Goal: Information Seeking & Learning: Learn about a topic

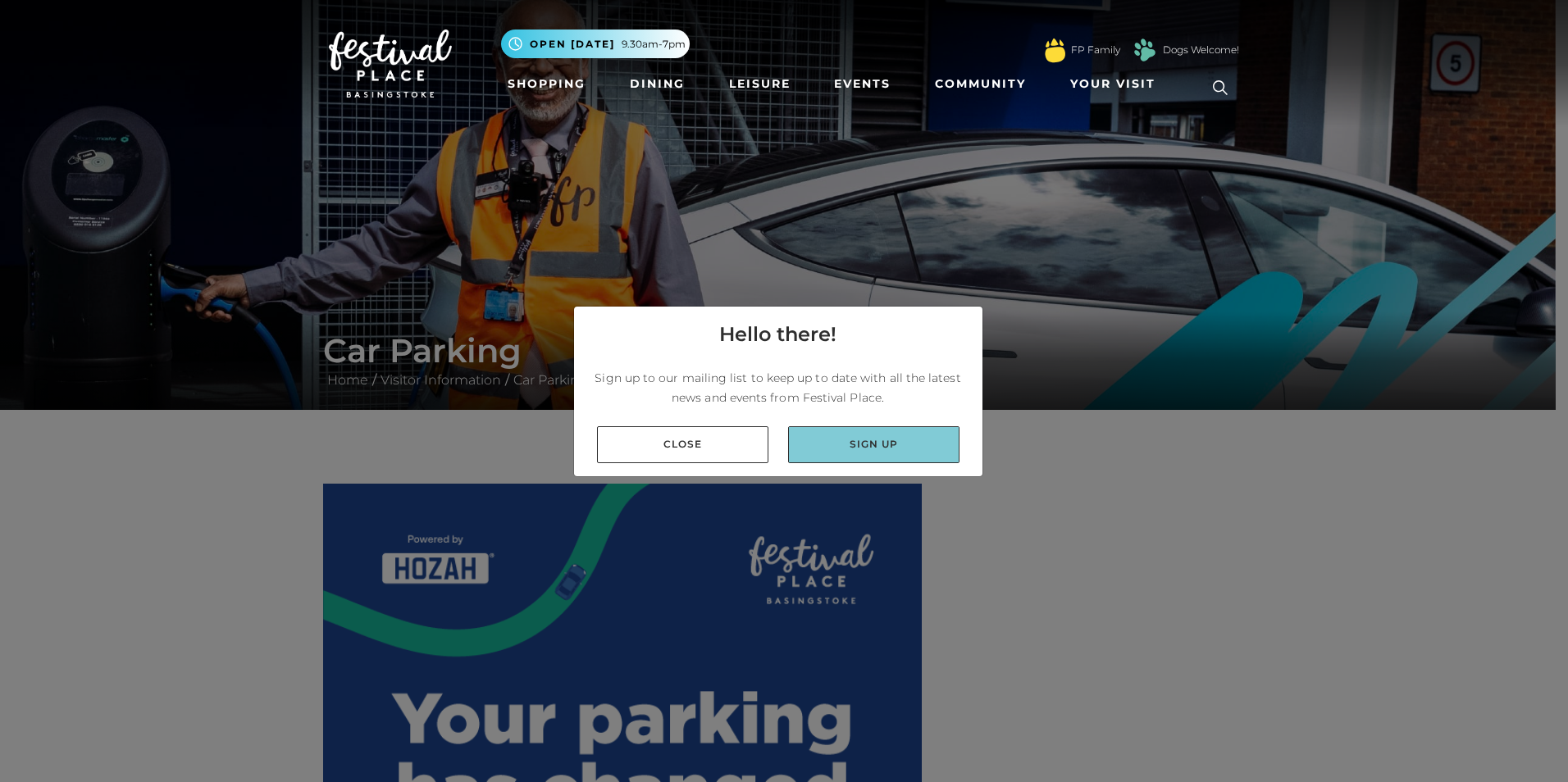
click at [822, 450] on link "Sign up" at bounding box center [873, 444] width 171 height 37
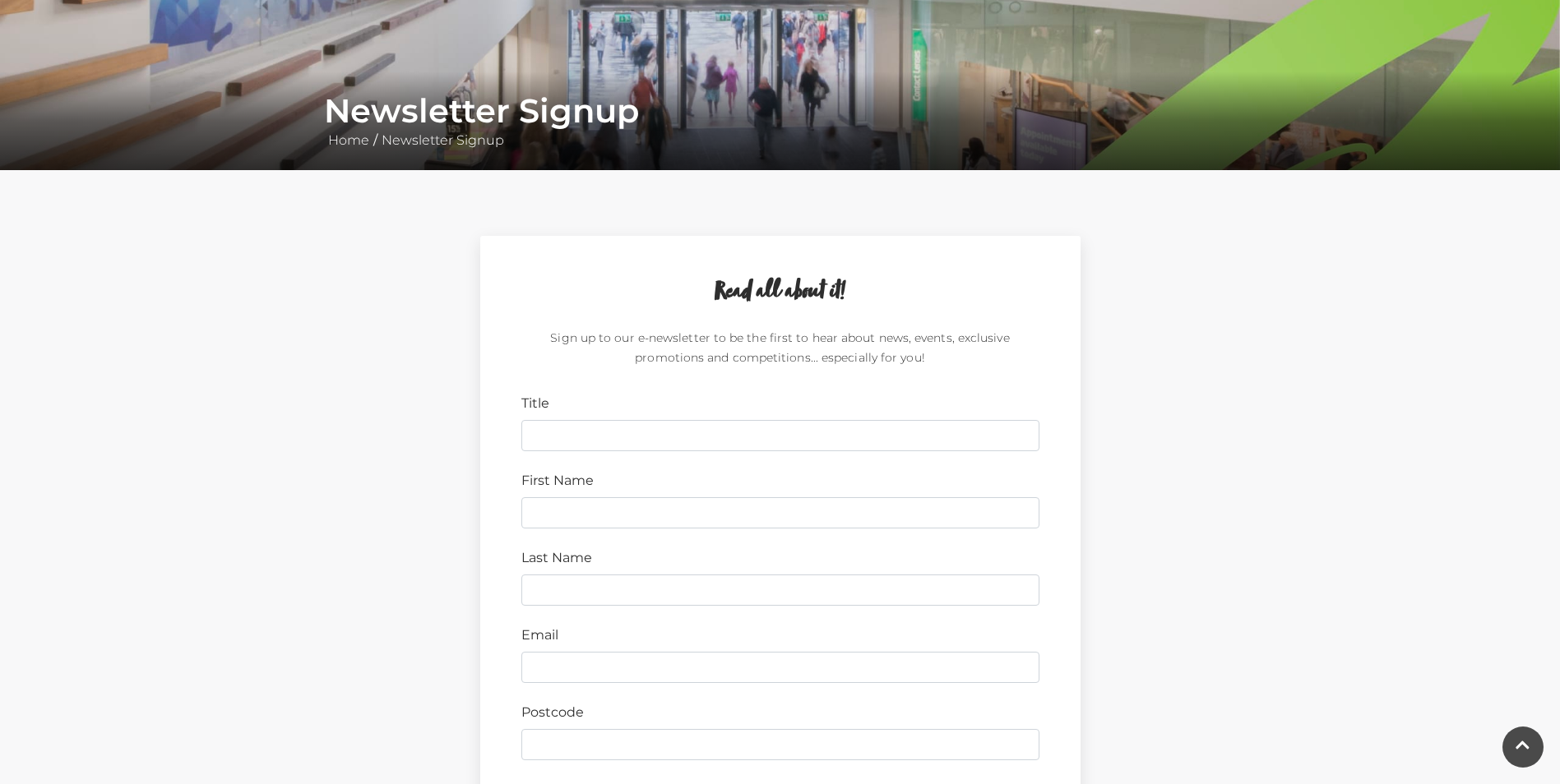
scroll to position [152, 0]
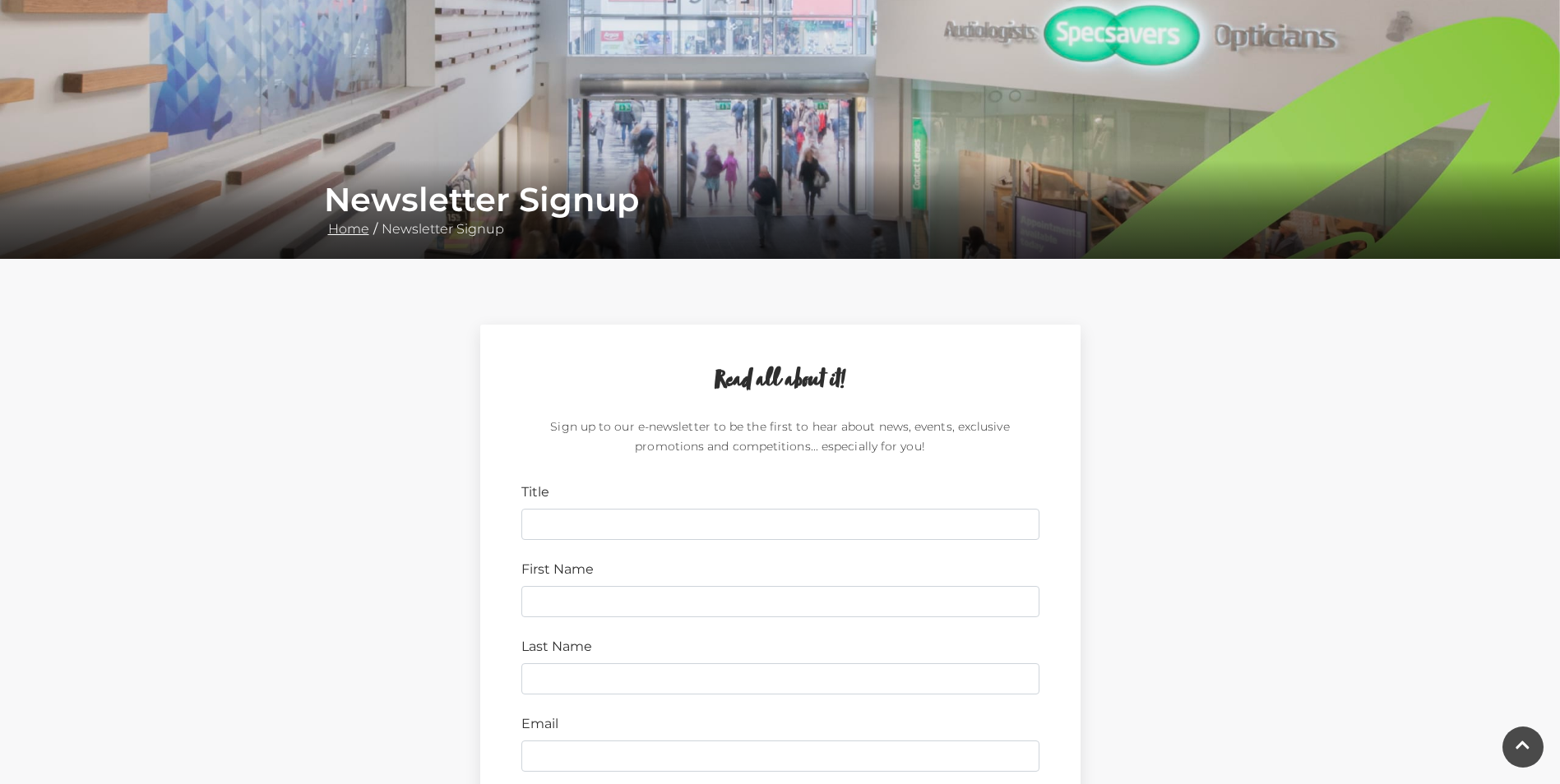
click at [347, 227] on link "Home" at bounding box center [348, 228] width 49 height 15
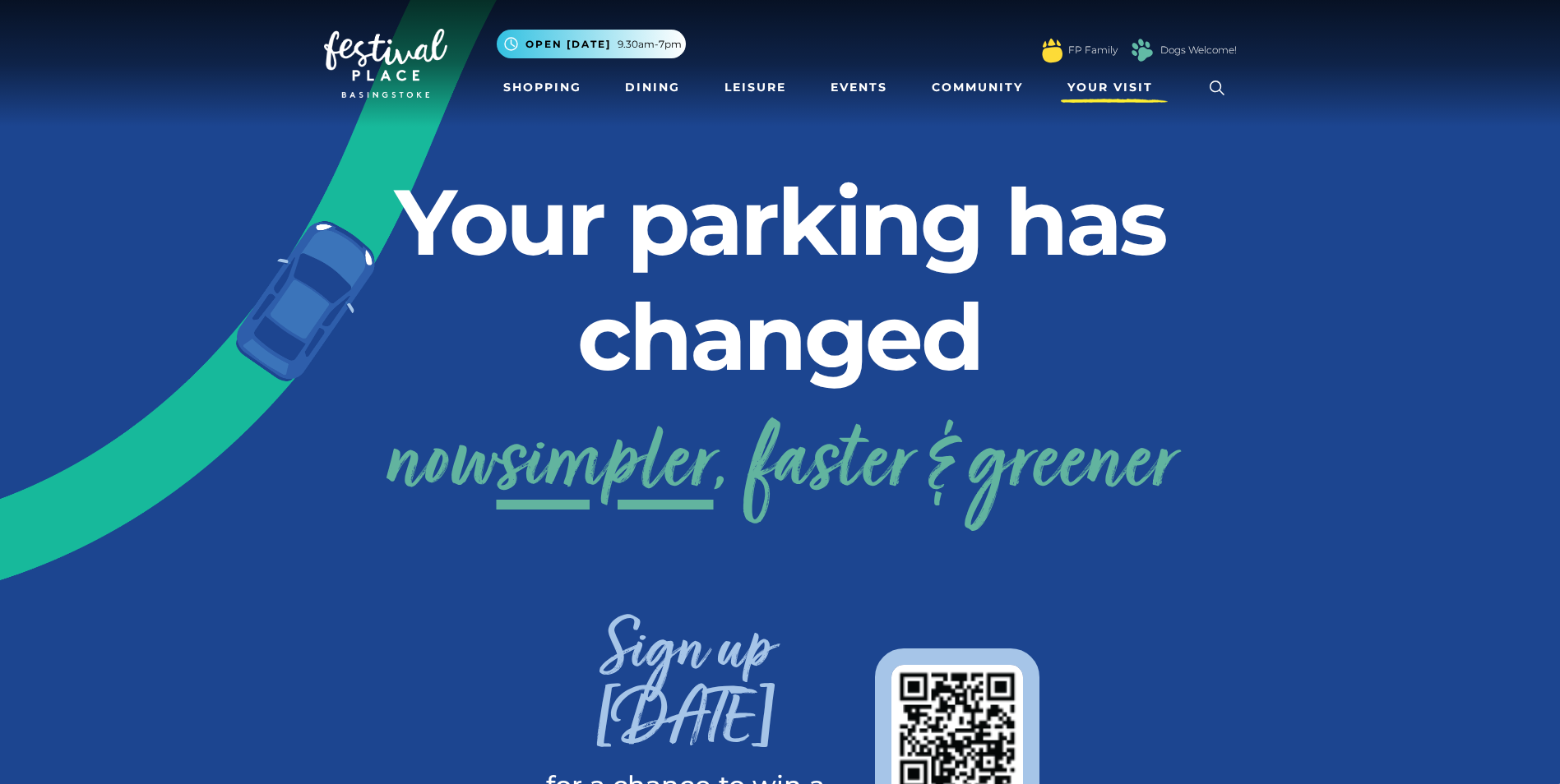
click at [1100, 83] on span "Your Visit" at bounding box center [1110, 87] width 85 height 17
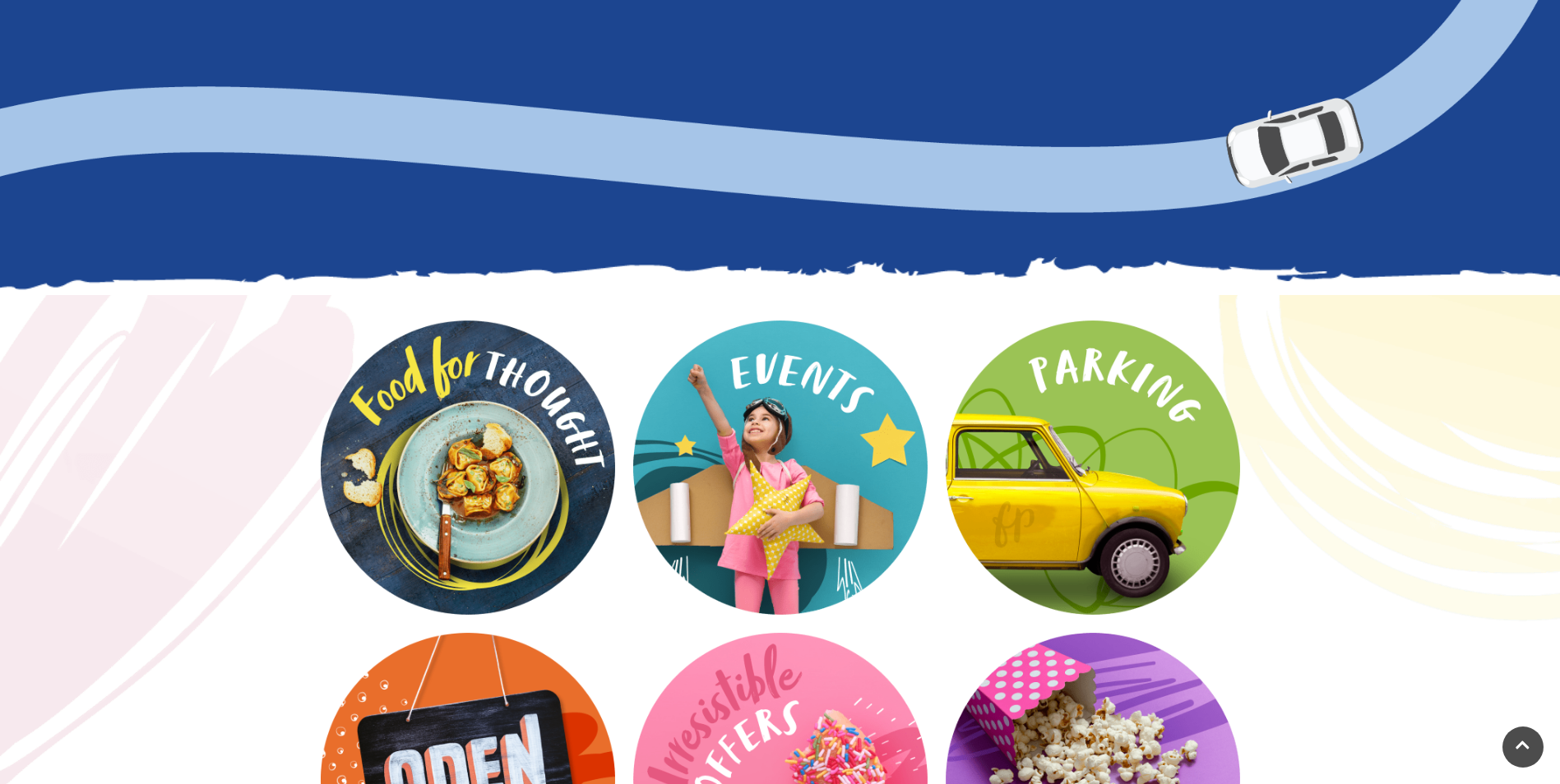
scroll to position [1973, 0]
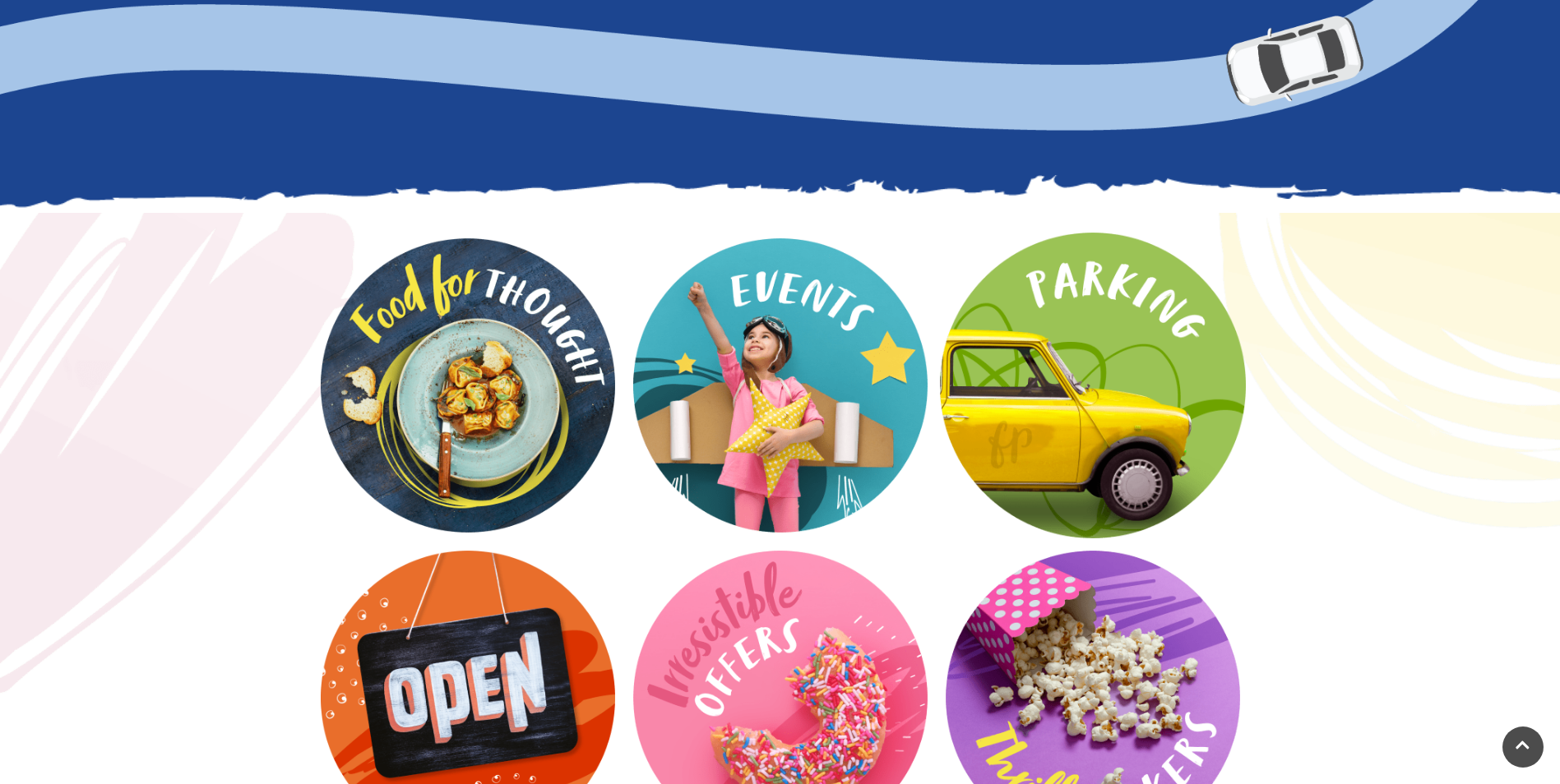
click at [1056, 310] on video at bounding box center [1092, 385] width 306 height 306
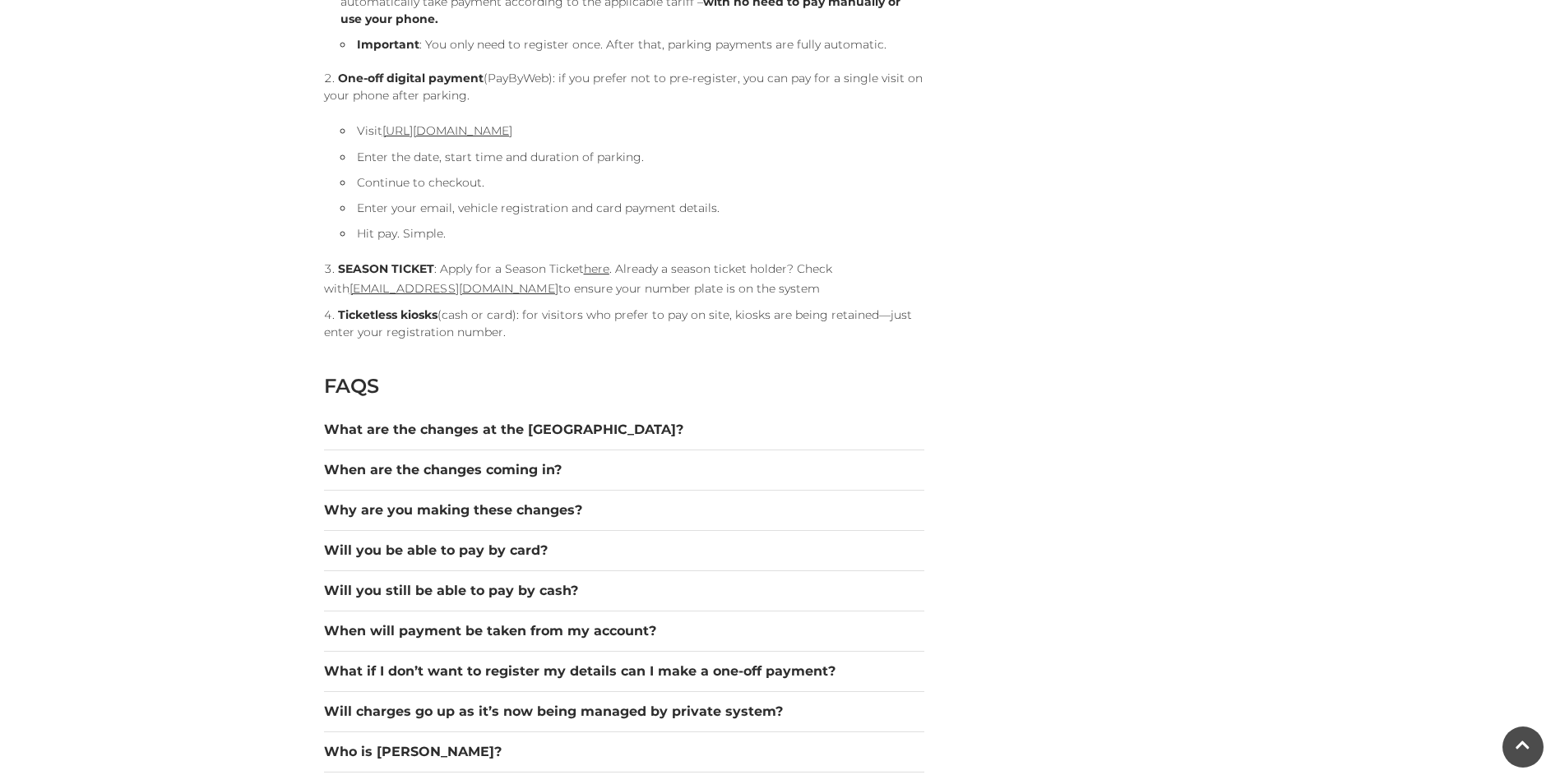
scroll to position [1973, 0]
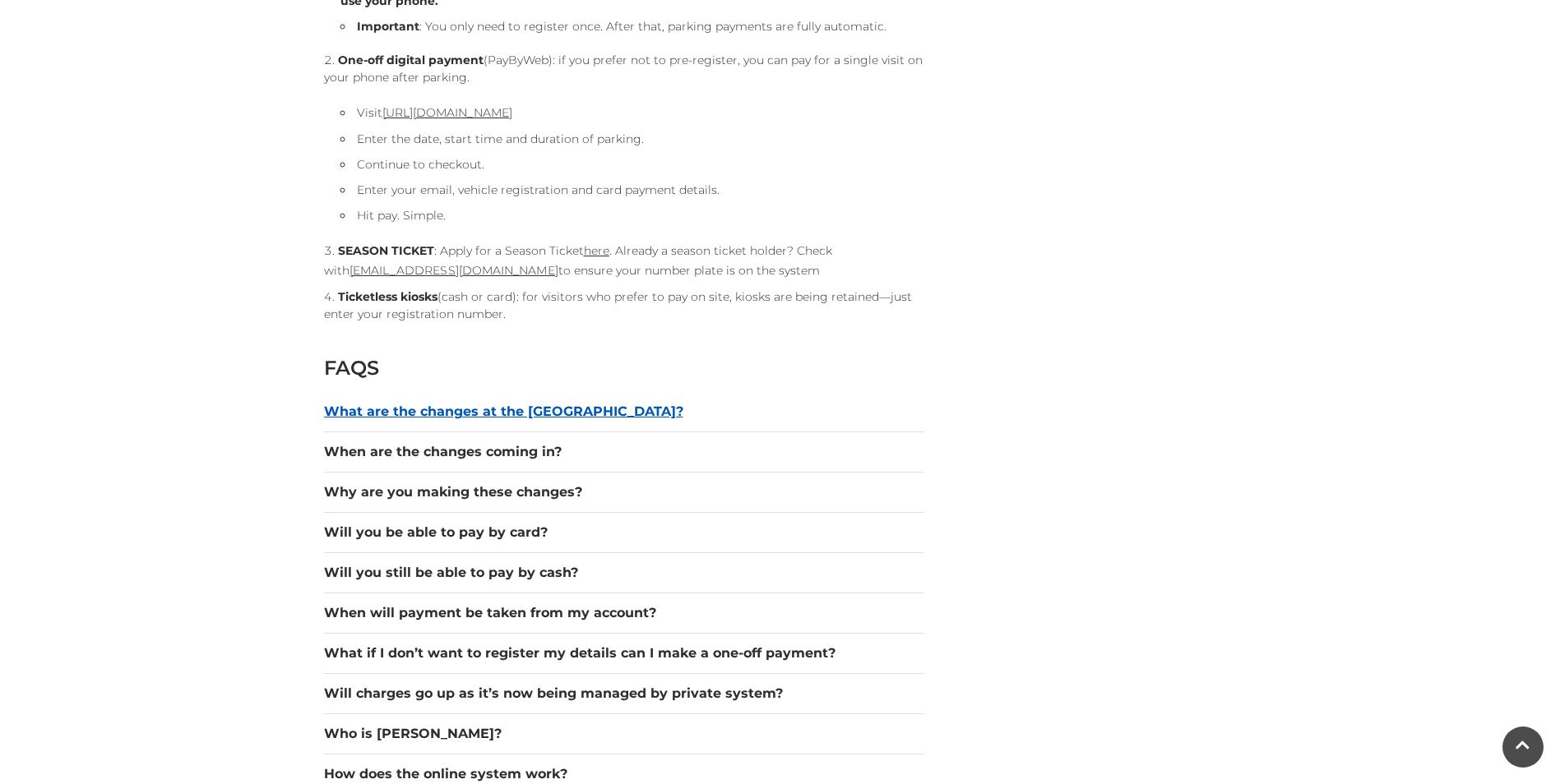
click at [513, 404] on button "What are the changes at the car park?" at bounding box center [623, 412] width 600 height 20
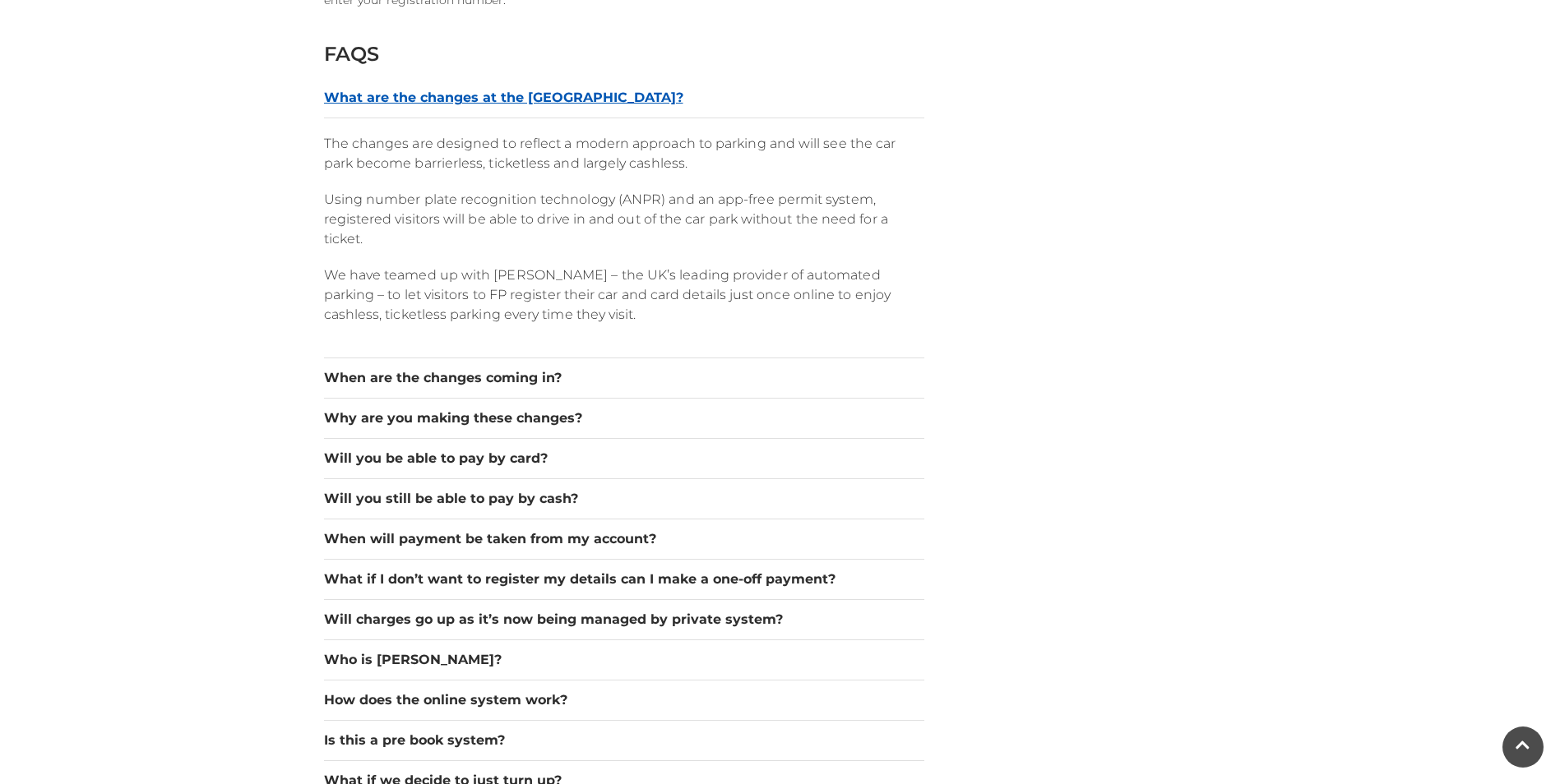
scroll to position [2301, 0]
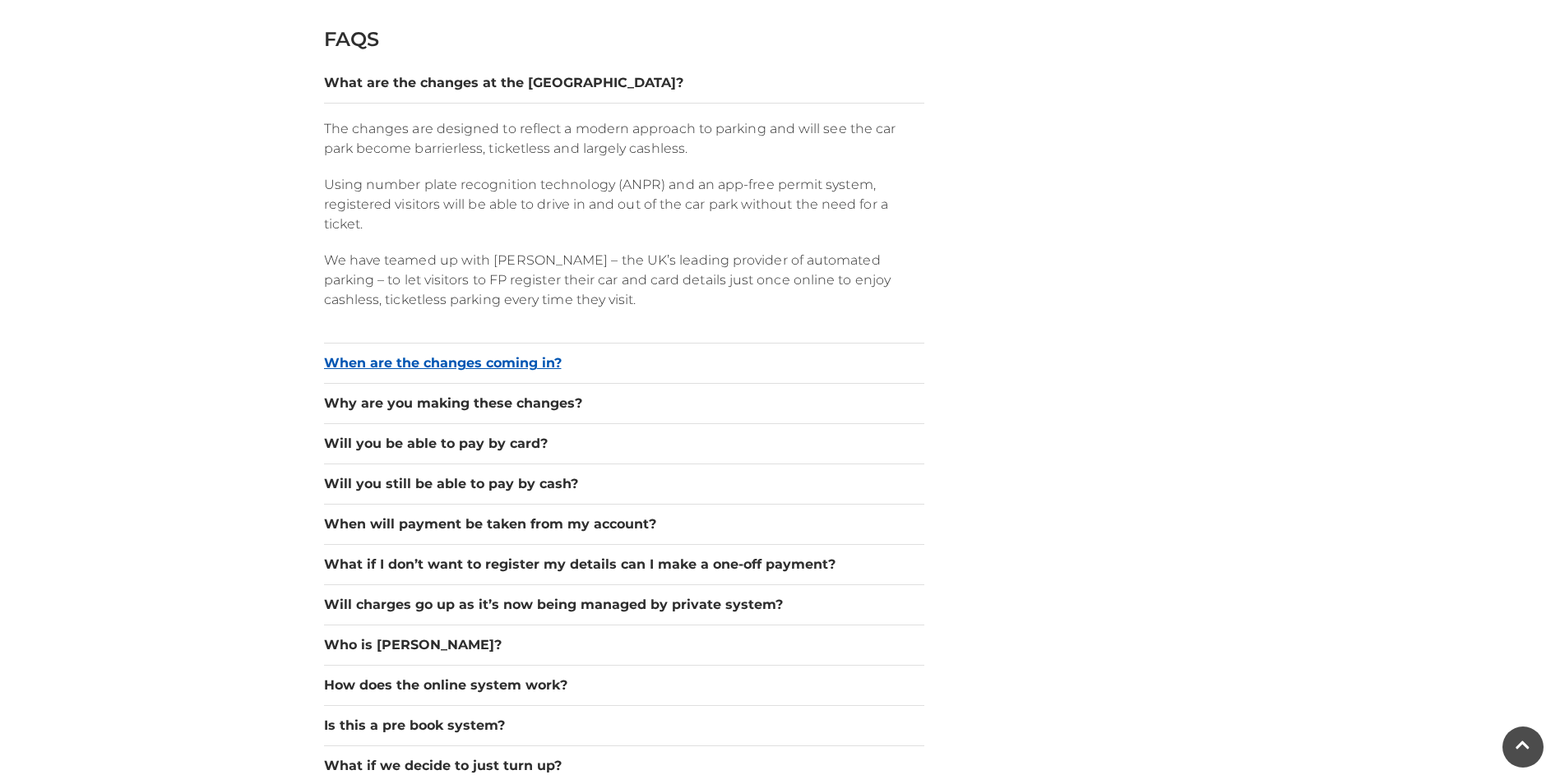
click at [536, 357] on button "When are the changes coming in?" at bounding box center [623, 363] width 600 height 20
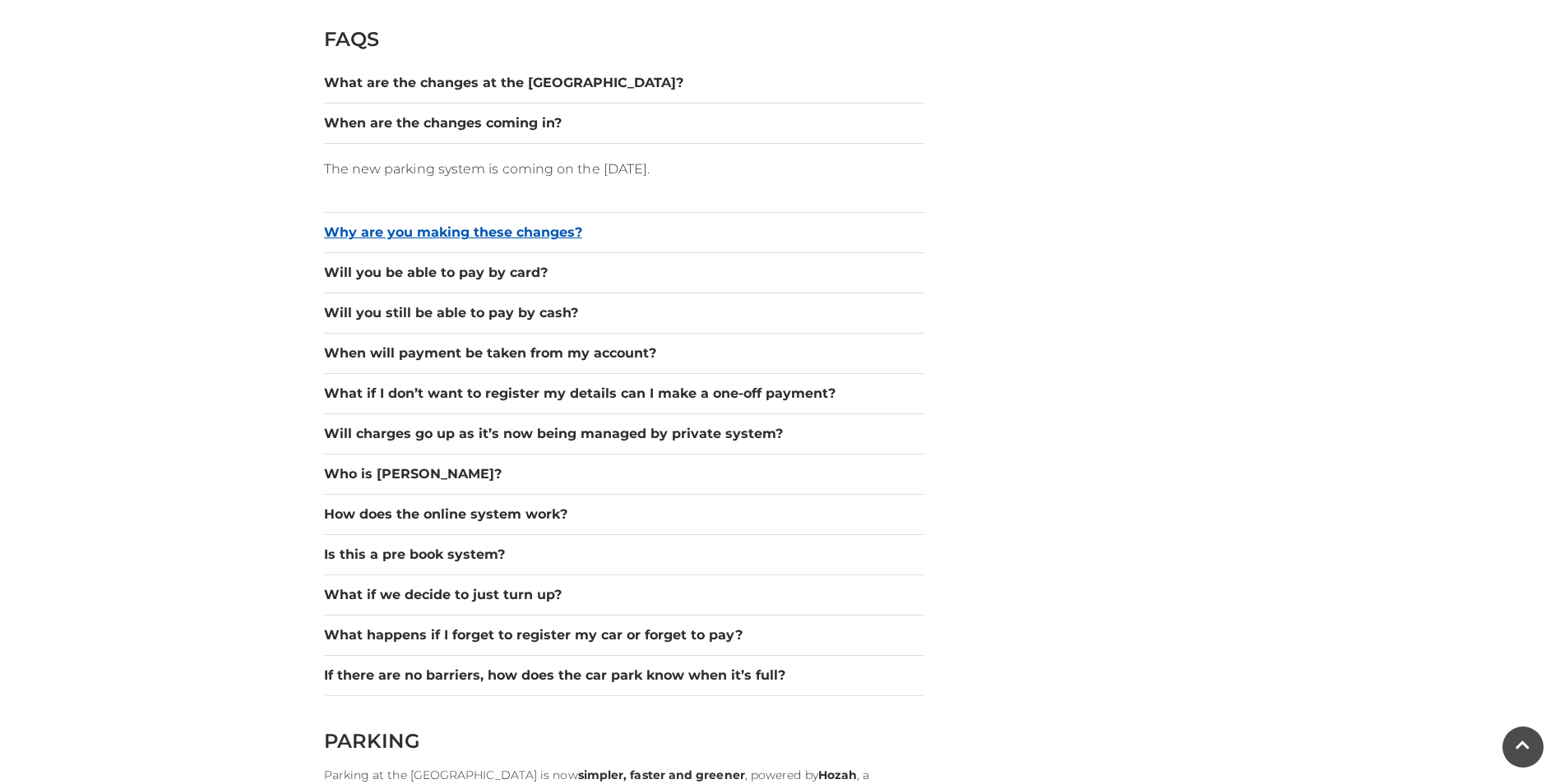
click at [514, 226] on button "Why are you making these changes?" at bounding box center [623, 232] width 600 height 20
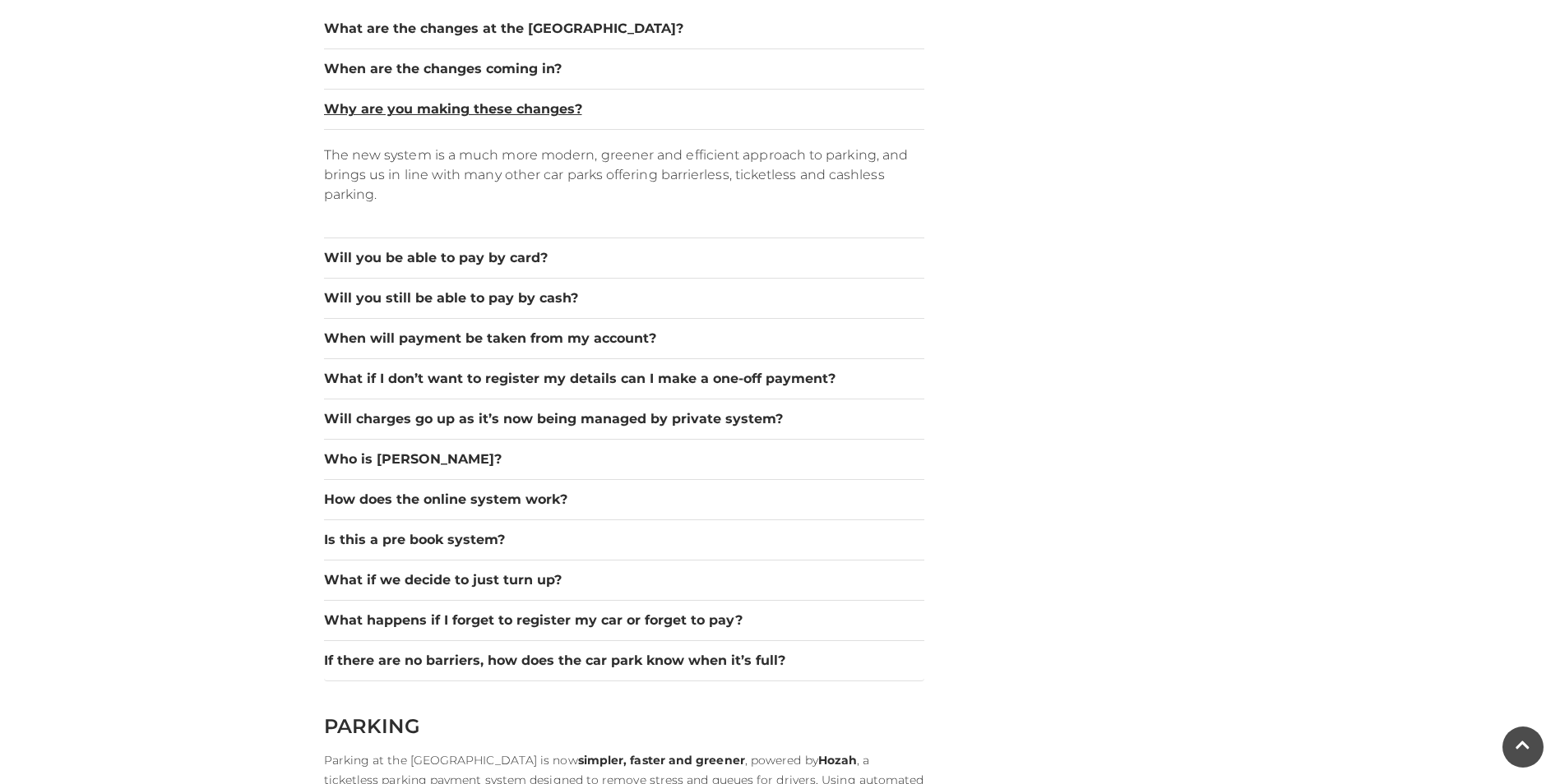
scroll to position [2384, 0]
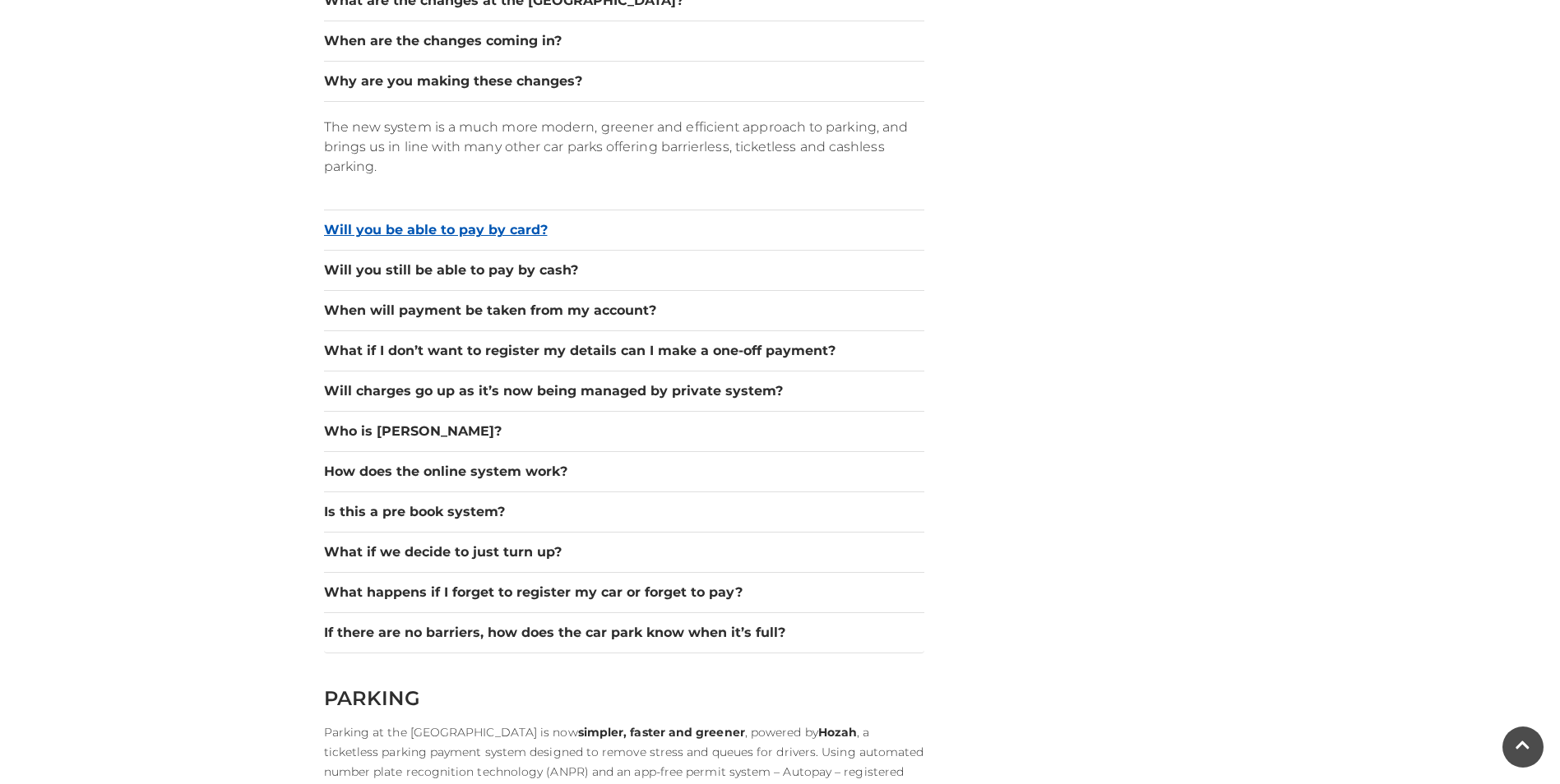
click at [504, 228] on button "Will you be able to pay by card?" at bounding box center [623, 230] width 600 height 20
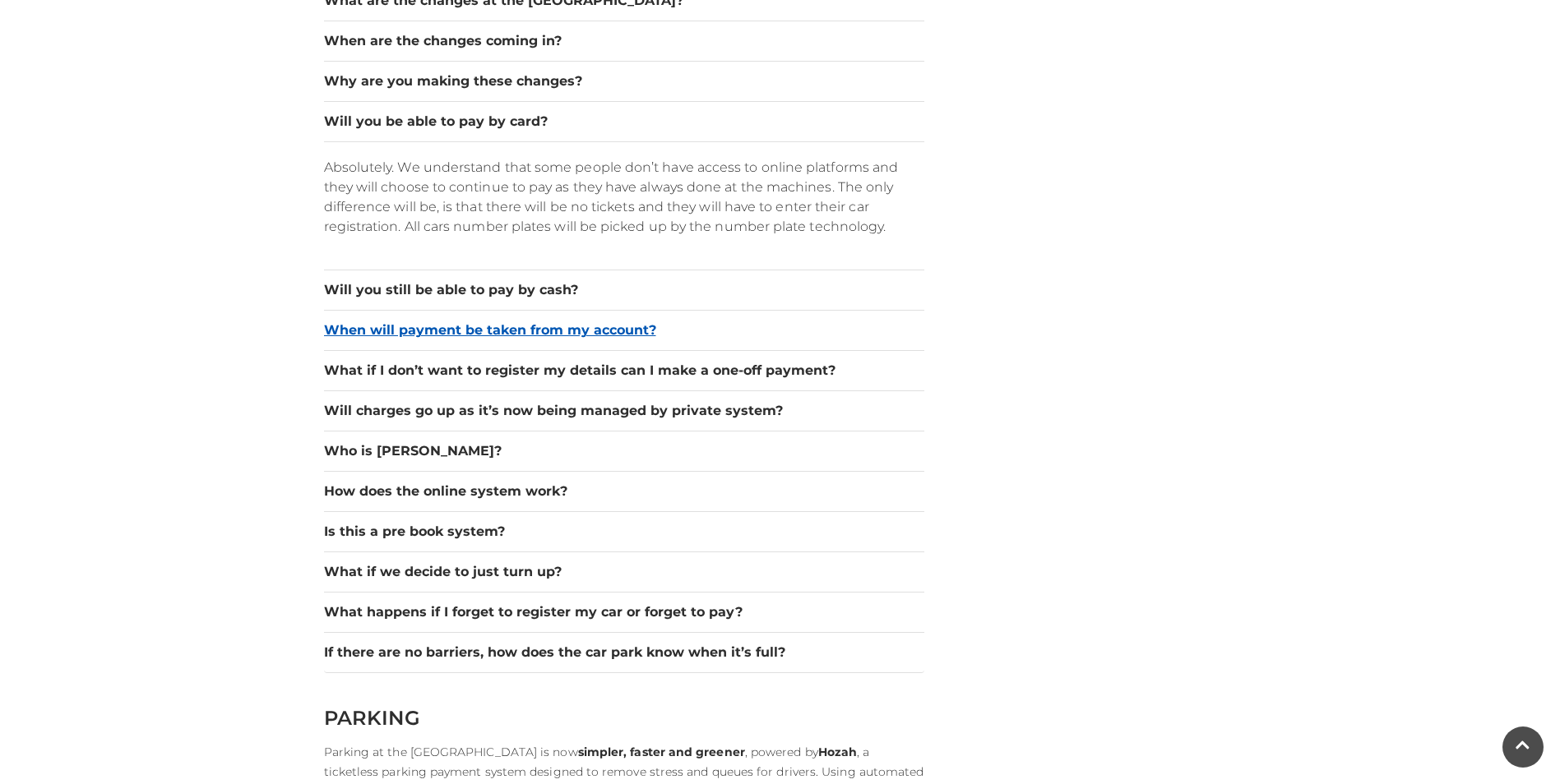
click at [506, 328] on button "When will payment be taken from my account?" at bounding box center [623, 330] width 600 height 20
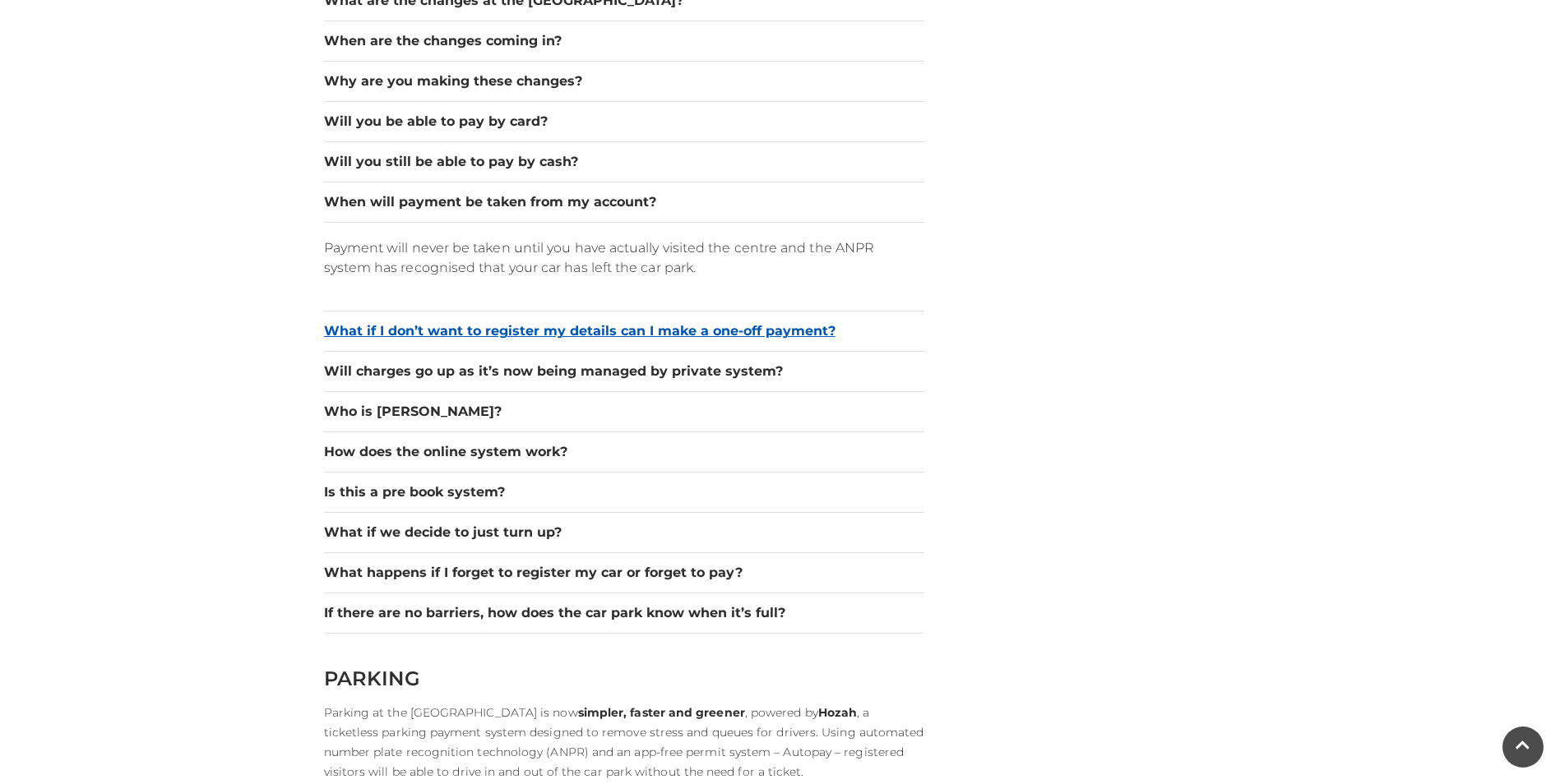
click at [568, 328] on button "What if I don’t want to register my details can I make a one-off payment?" at bounding box center [623, 331] width 600 height 20
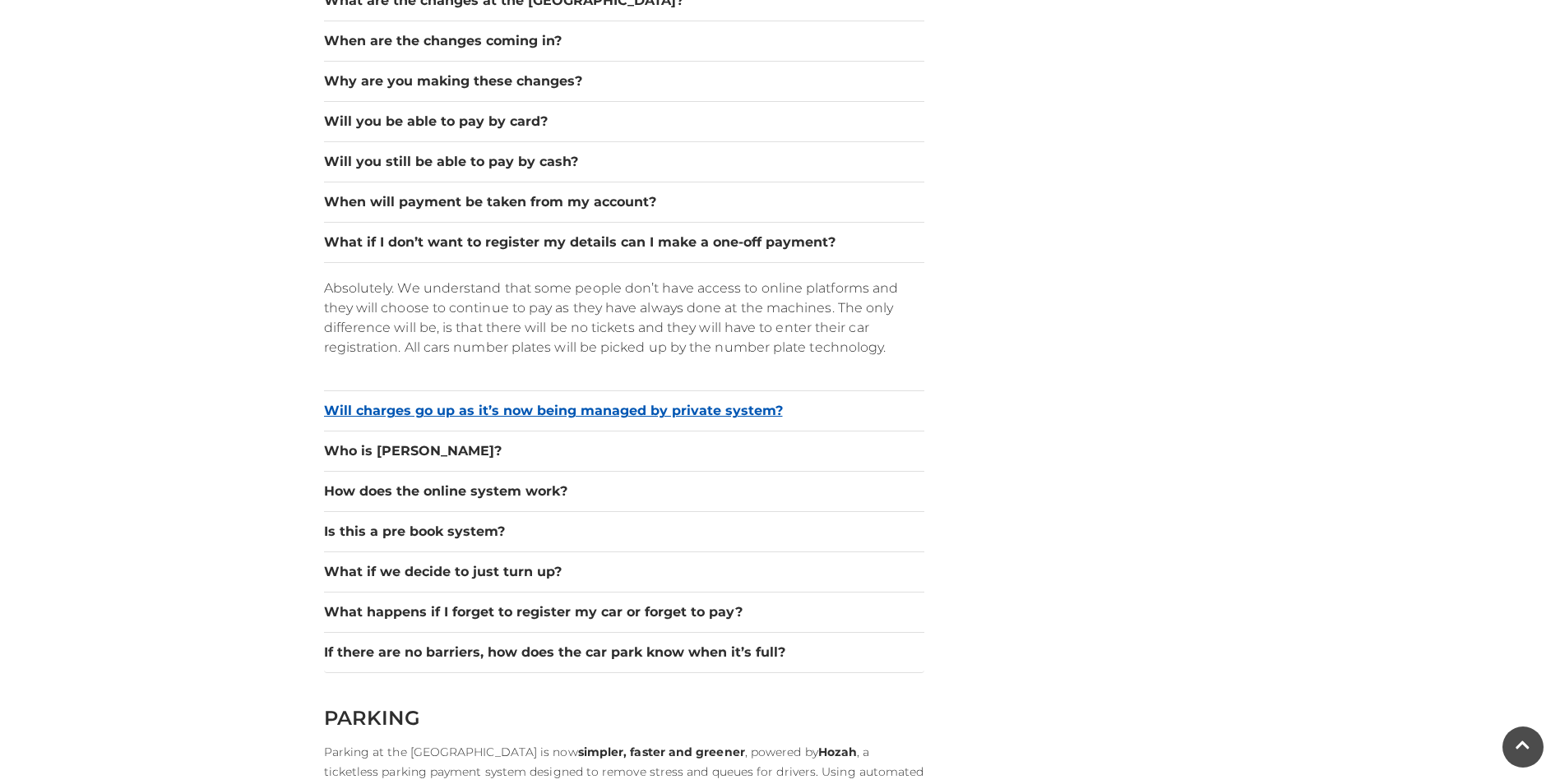
click at [532, 406] on button "Will charges go up as it’s now being managed by private system?" at bounding box center [623, 411] width 600 height 20
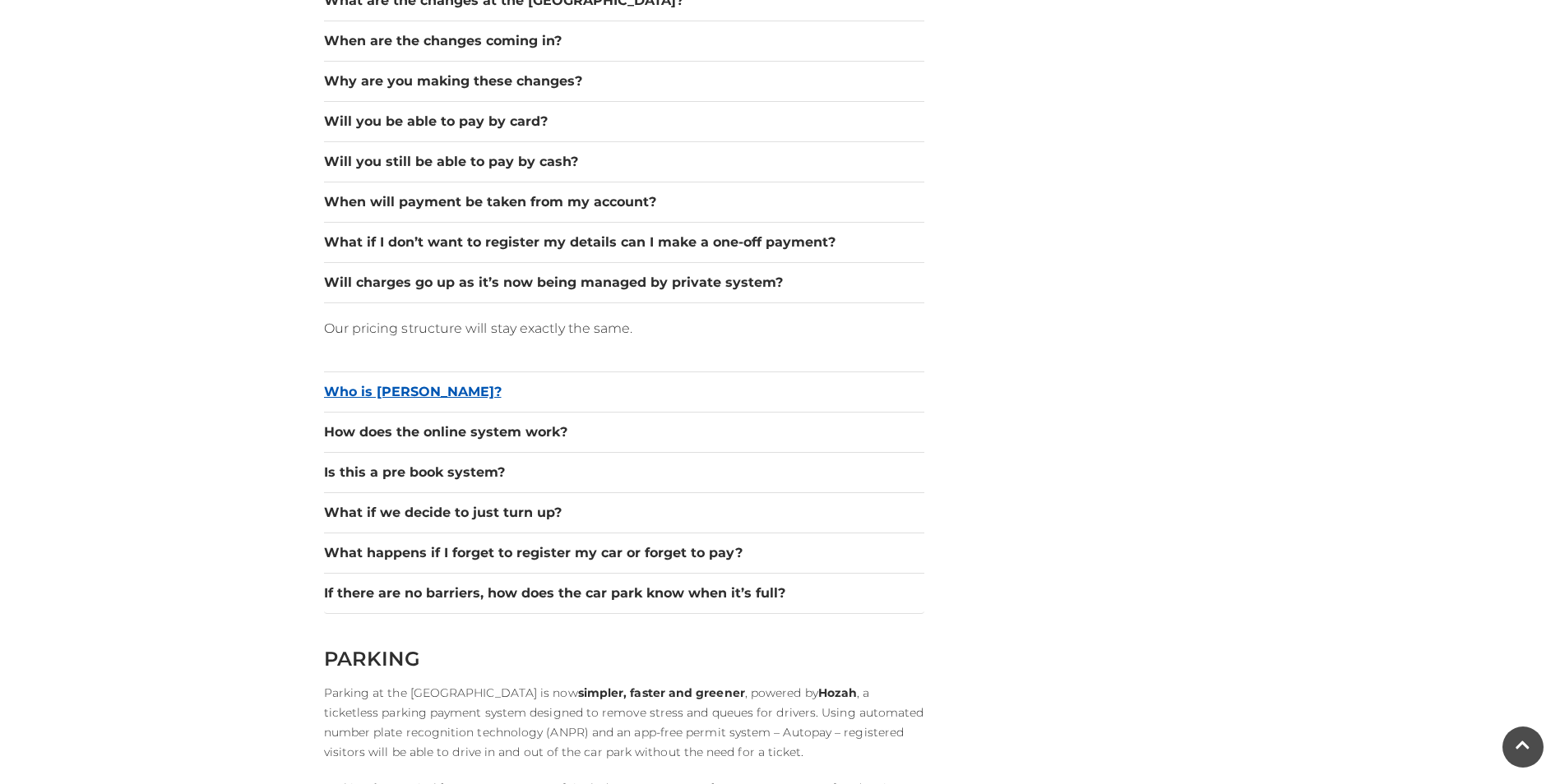
click at [470, 395] on button "Who is Hozah?" at bounding box center [623, 392] width 600 height 20
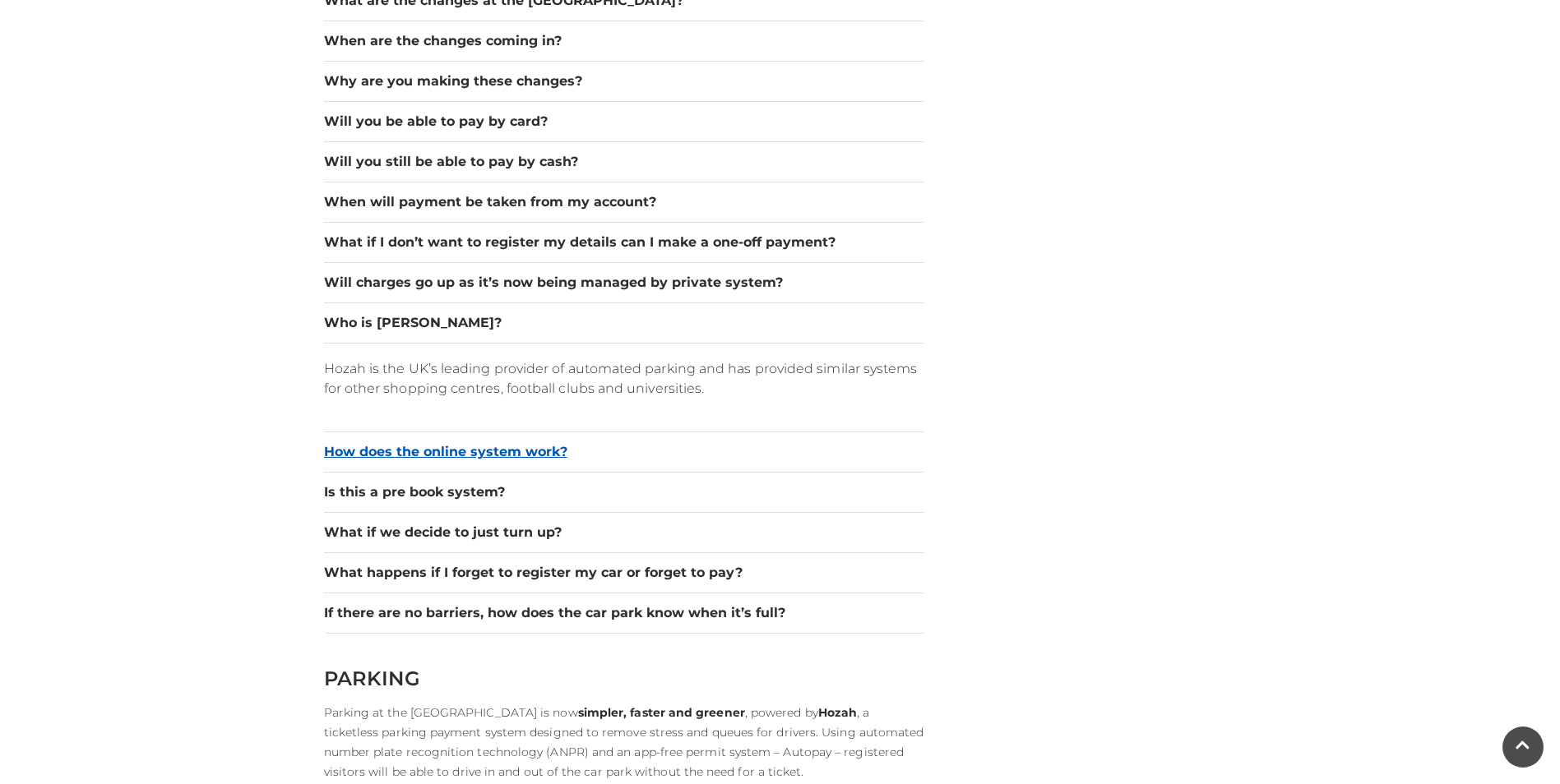
click at [495, 450] on button "How does the online system work?" at bounding box center [623, 452] width 600 height 20
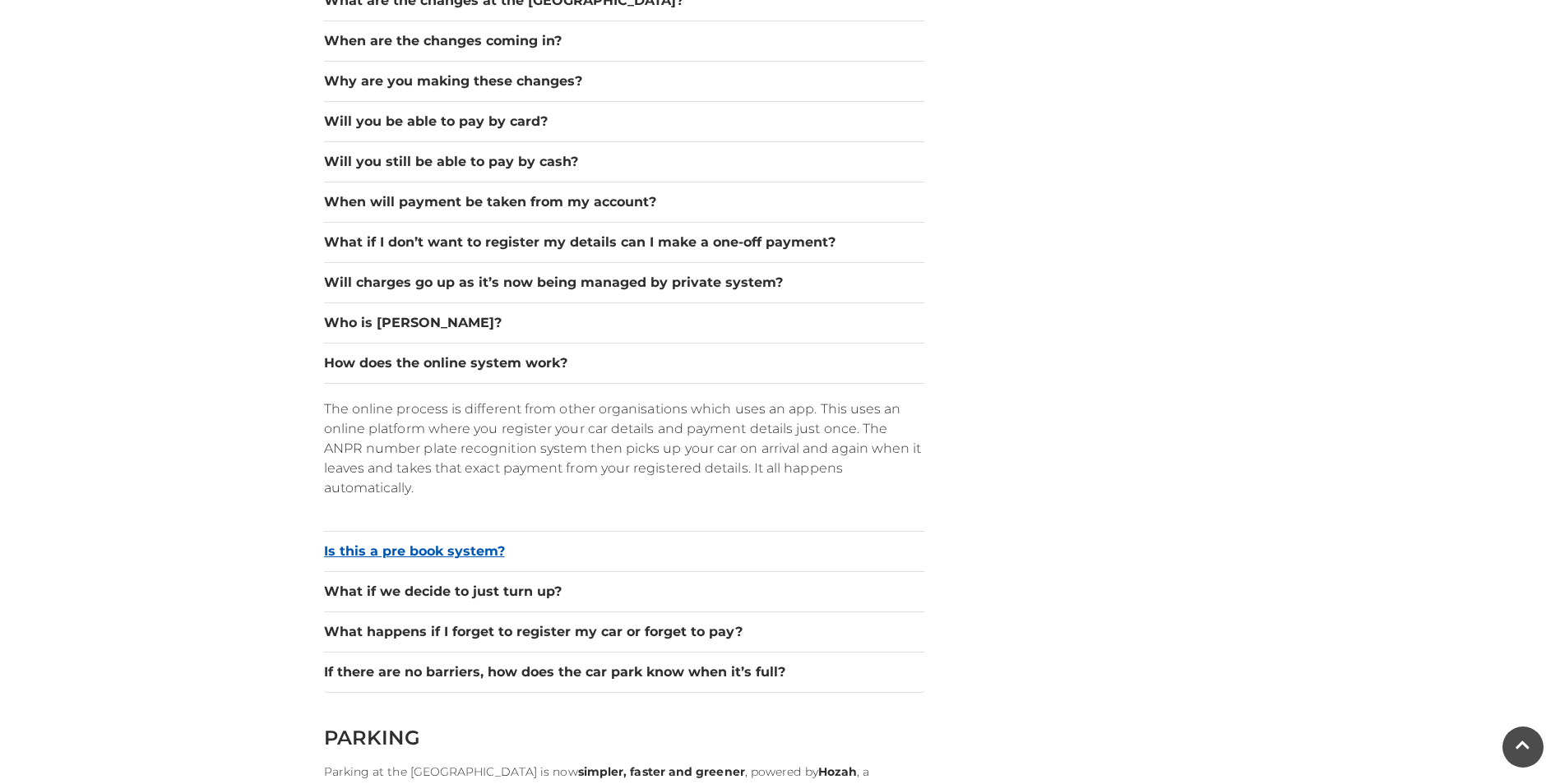
click at [349, 551] on button "Is this a pre book system?" at bounding box center [623, 551] width 600 height 20
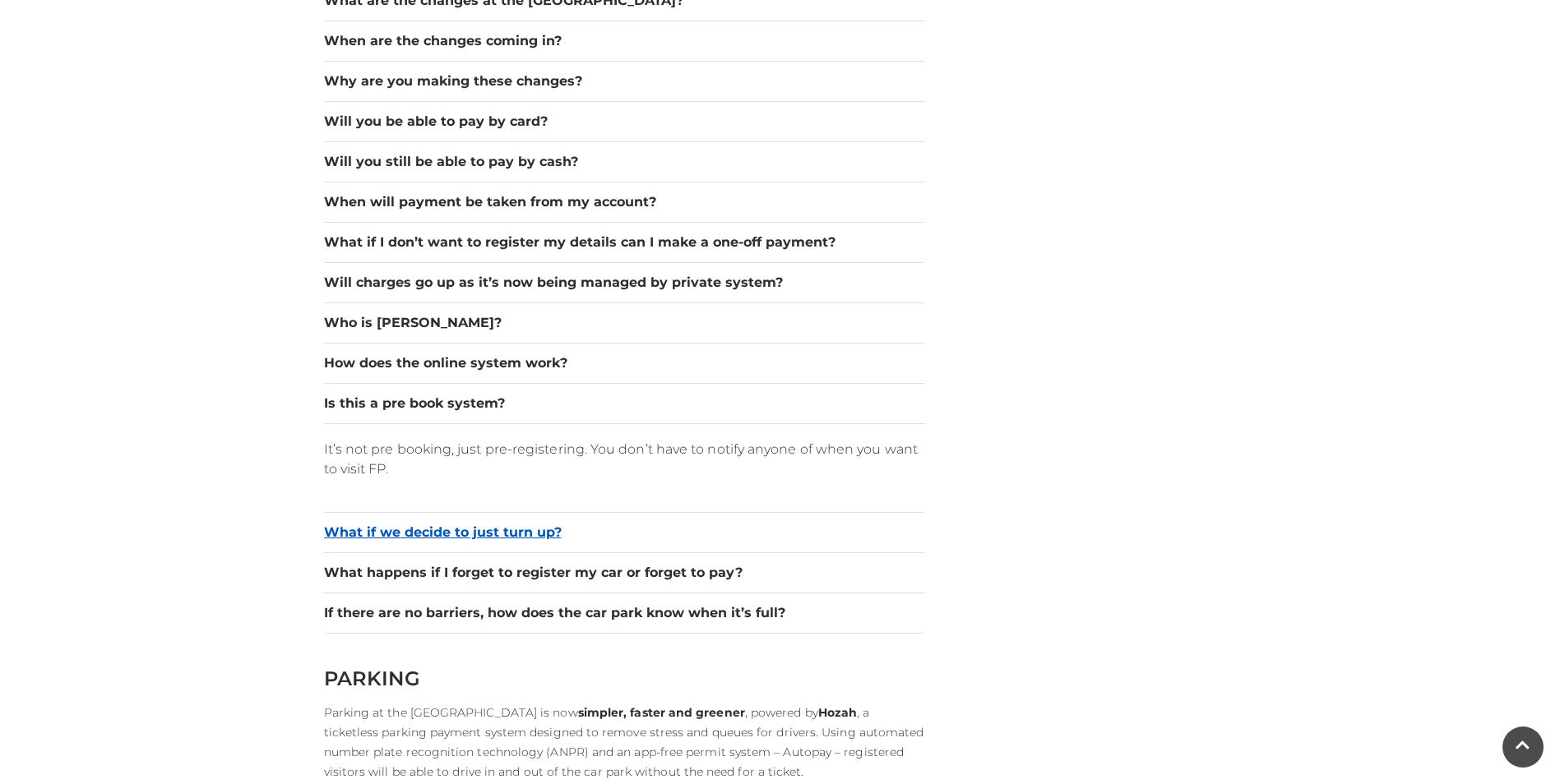
click at [367, 540] on button "What if we decide to just turn up?" at bounding box center [623, 533] width 600 height 20
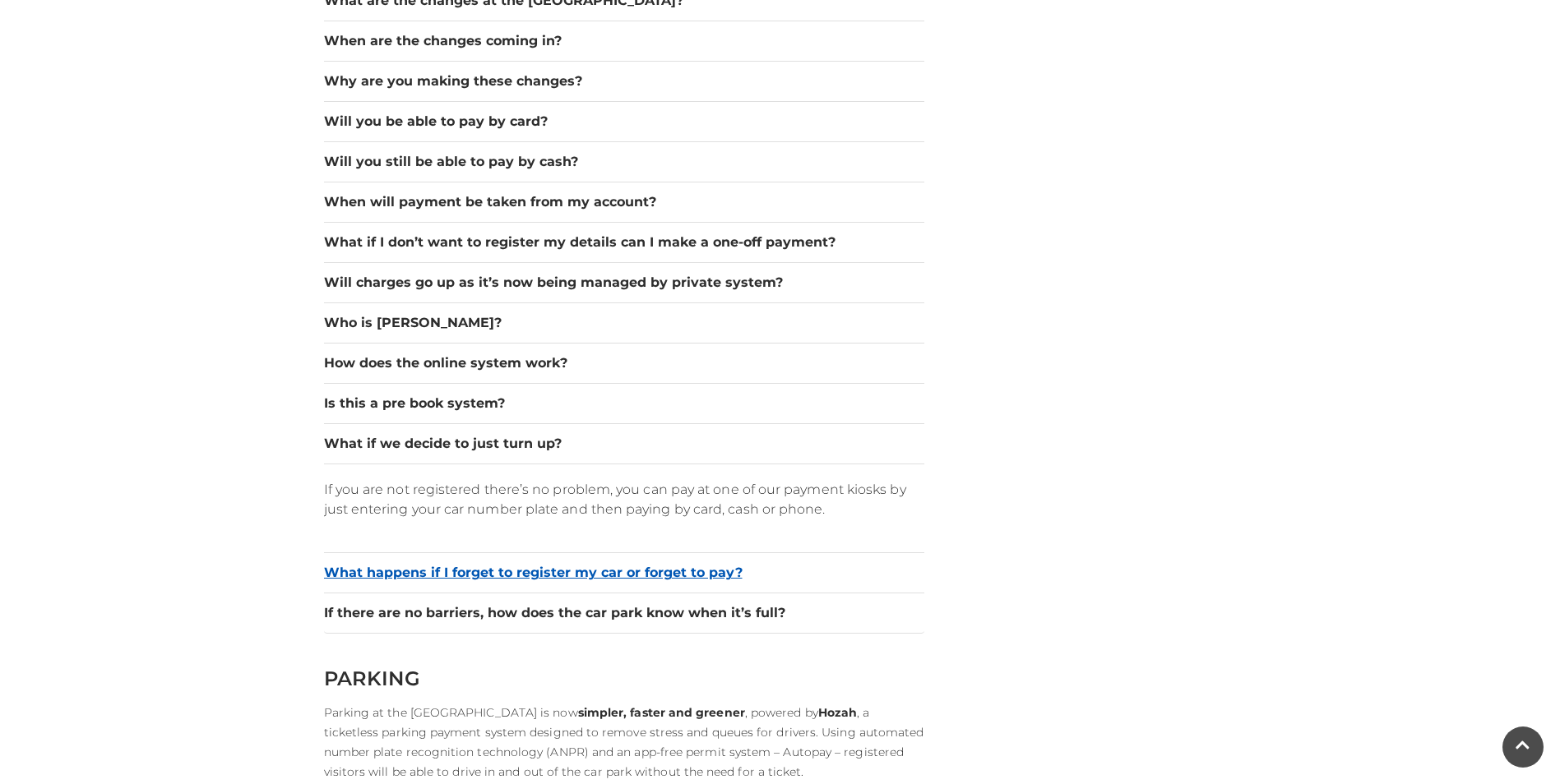
click at [367, 570] on button "What happens if I forget to register my car or forget to pay?" at bounding box center [623, 573] width 600 height 20
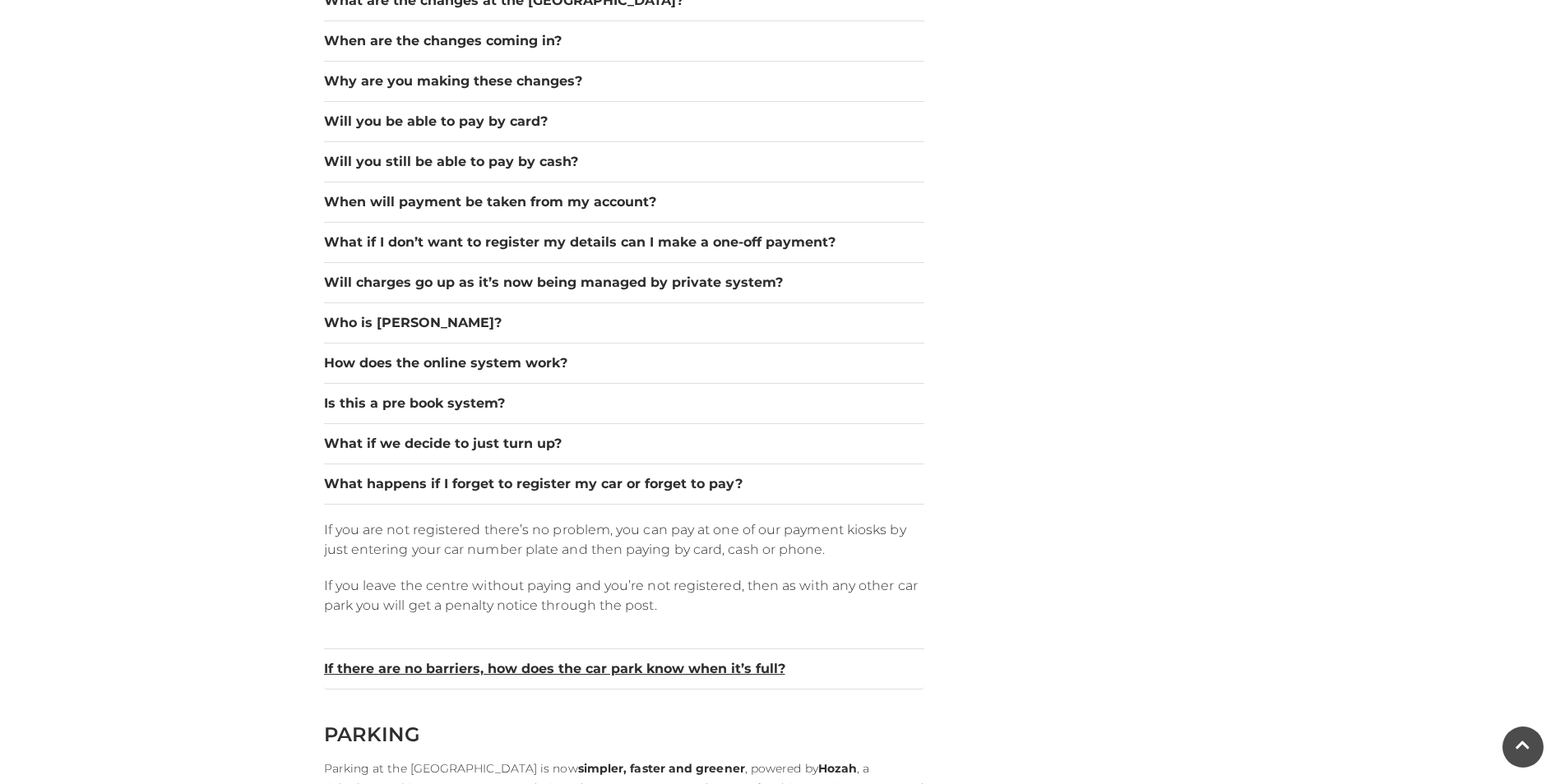
click at [382, 670] on button "If there are no barriers, how does the car park know when it’s full?" at bounding box center [623, 669] width 600 height 20
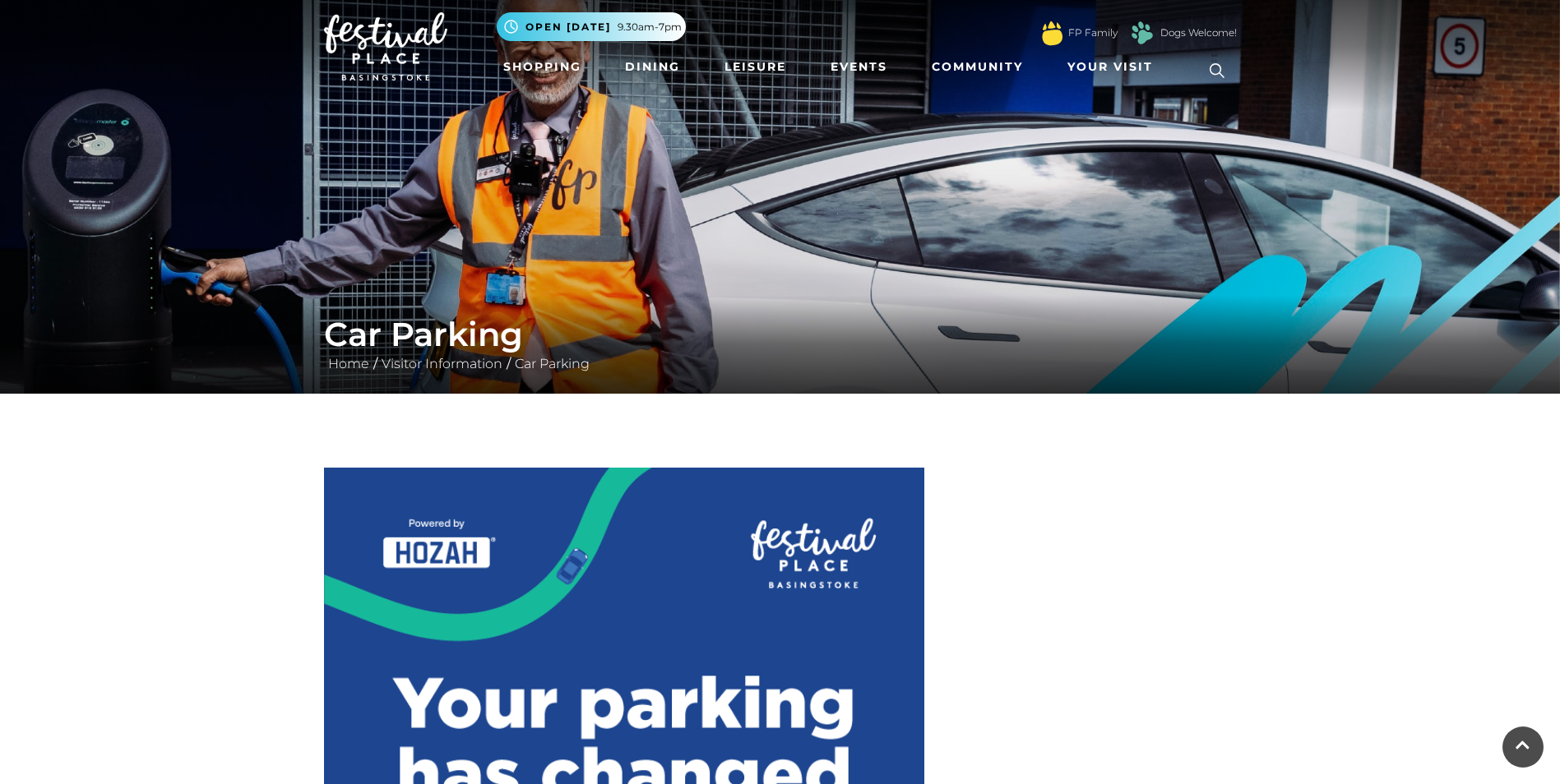
scroll to position [0, 0]
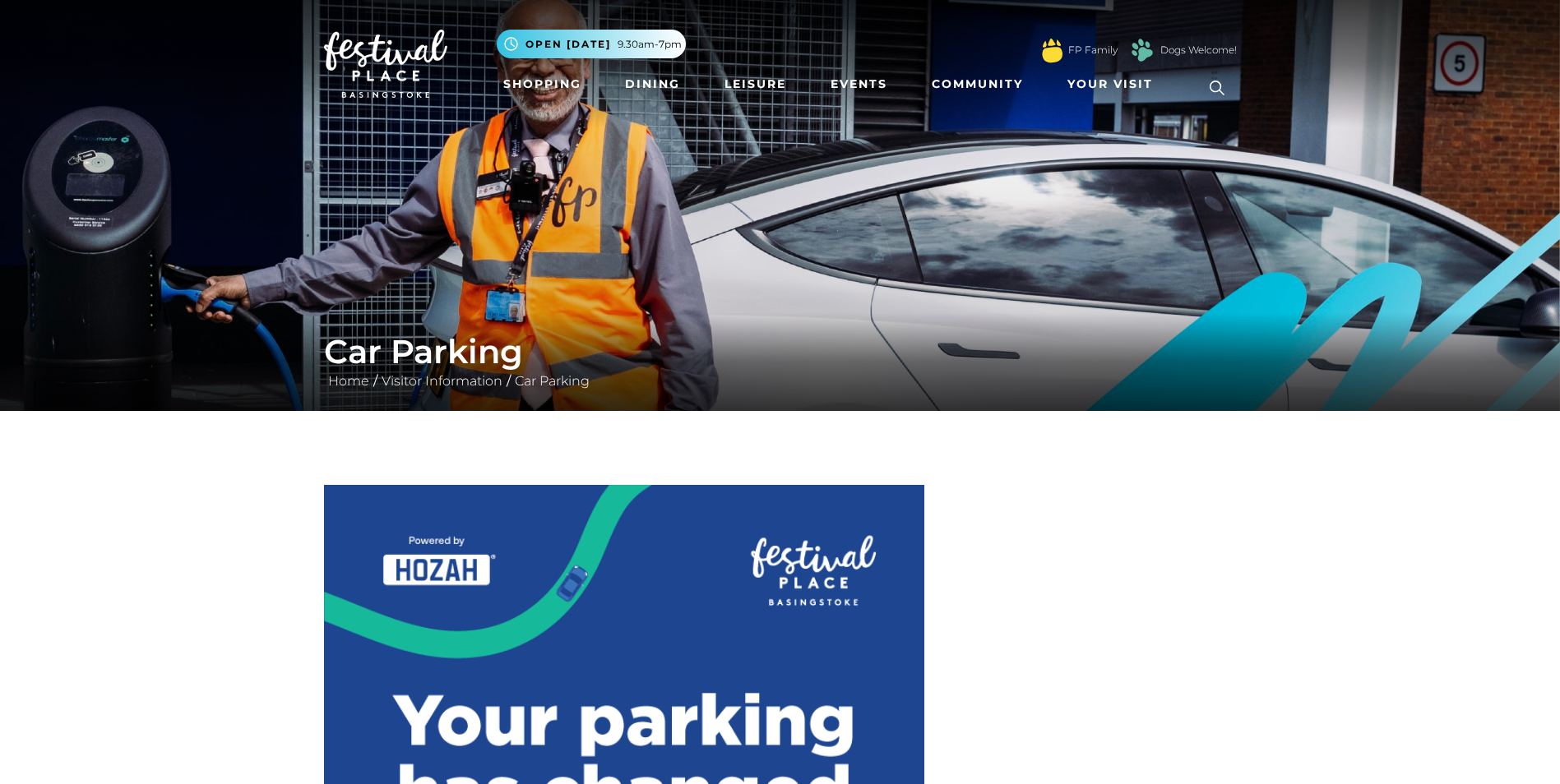
click at [1050, 45] on img at bounding box center [1051, 50] width 29 height 37
click at [449, 377] on link "Visitor Information" at bounding box center [442, 381] width 129 height 15
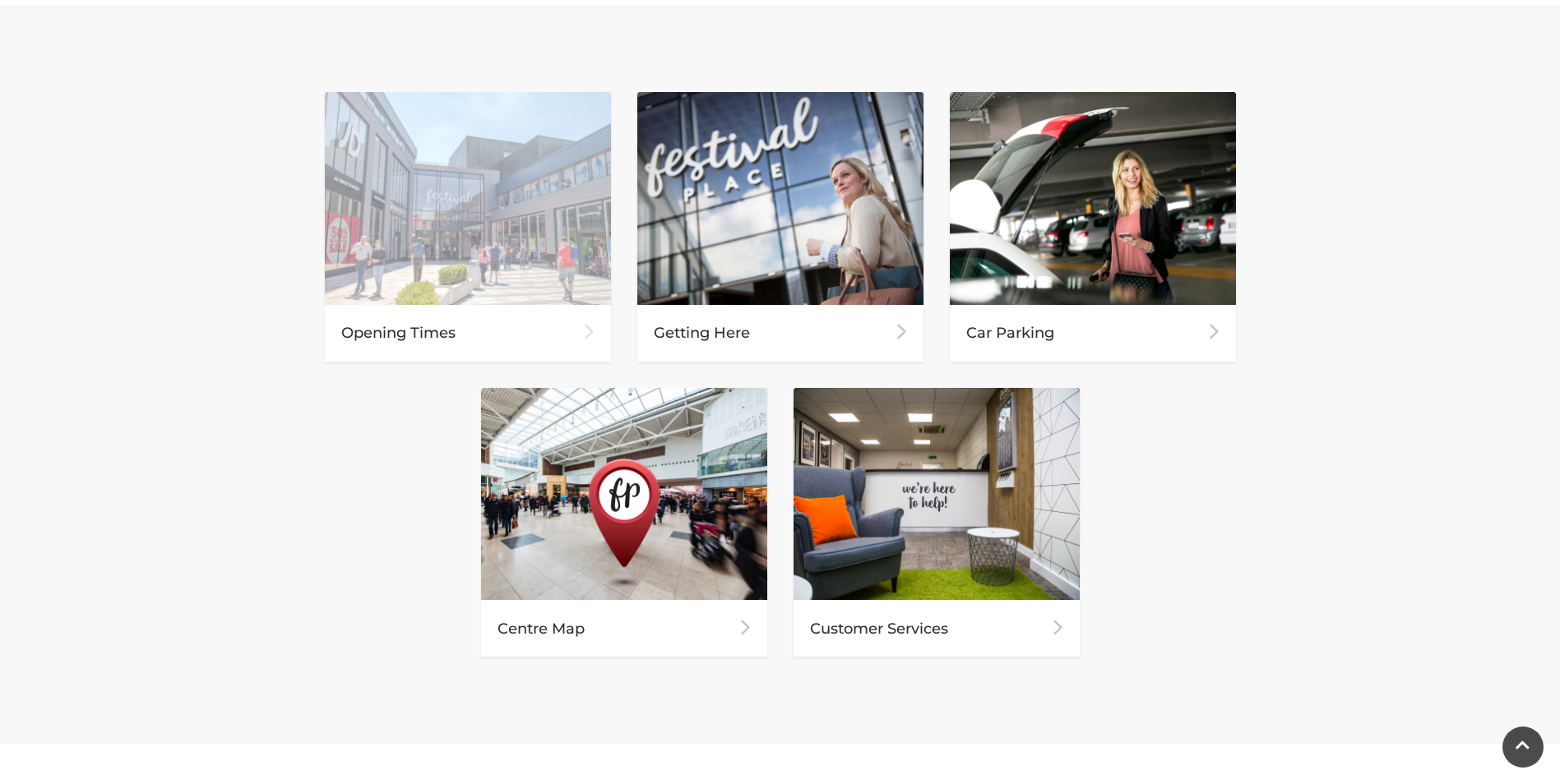
scroll to position [740, 0]
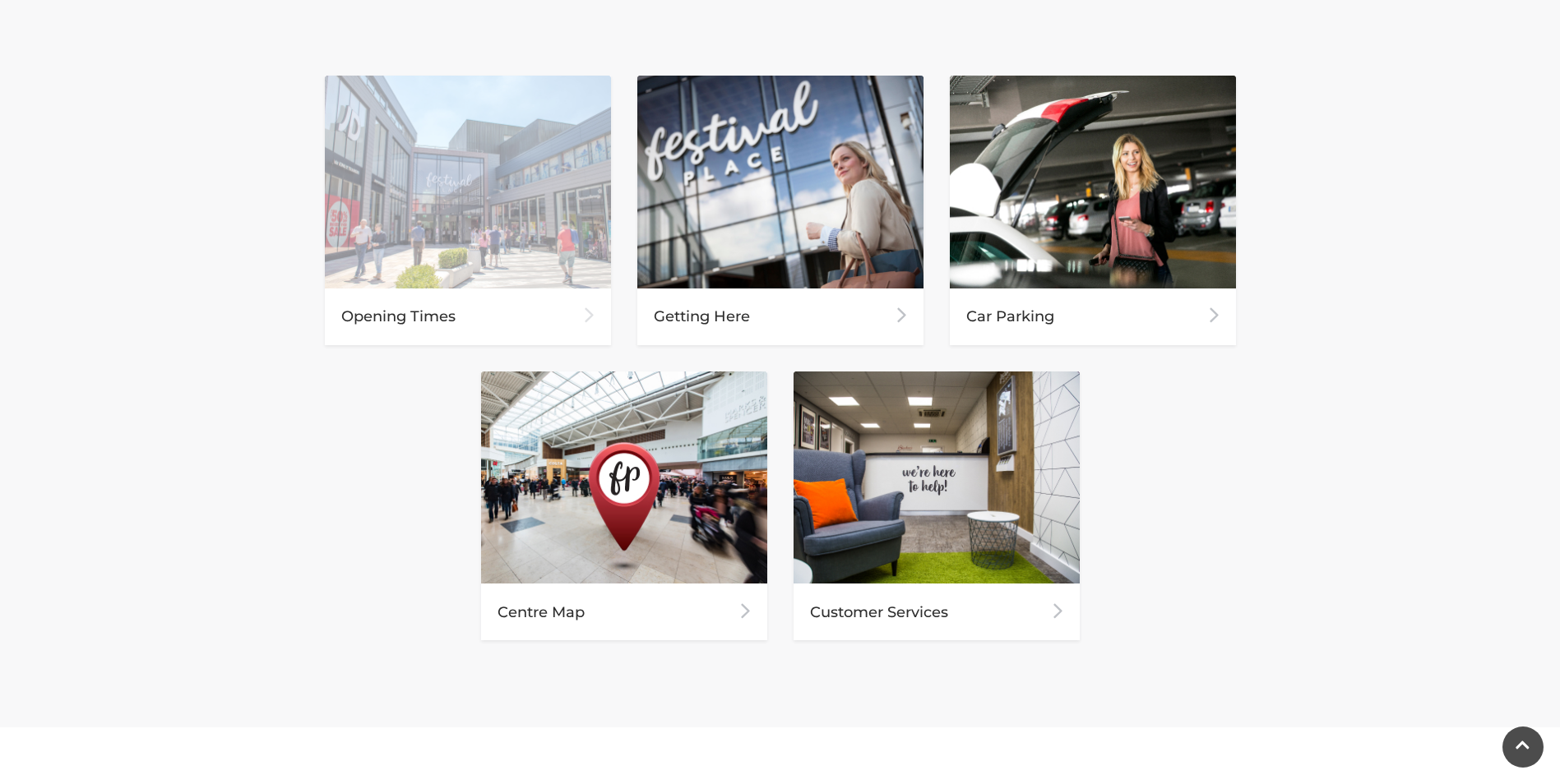
click at [433, 263] on img at bounding box center [468, 182] width 286 height 213
